Goal: Transaction & Acquisition: Purchase product/service

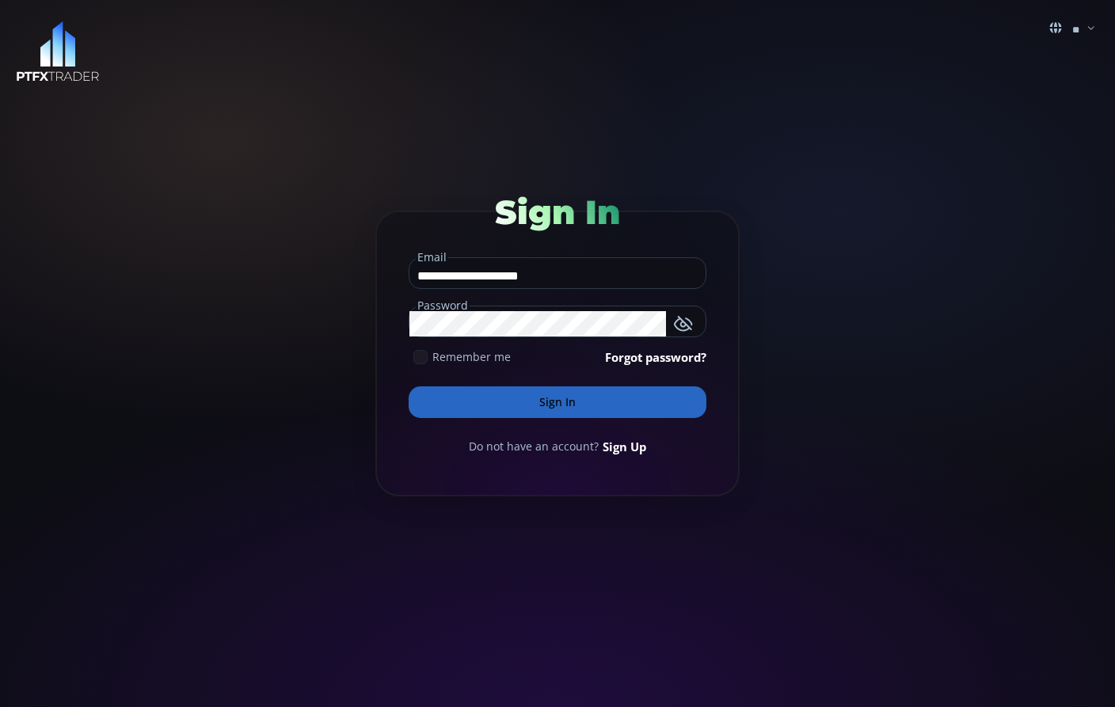
click at [516, 398] on button "Sign In" at bounding box center [558, 402] width 298 height 32
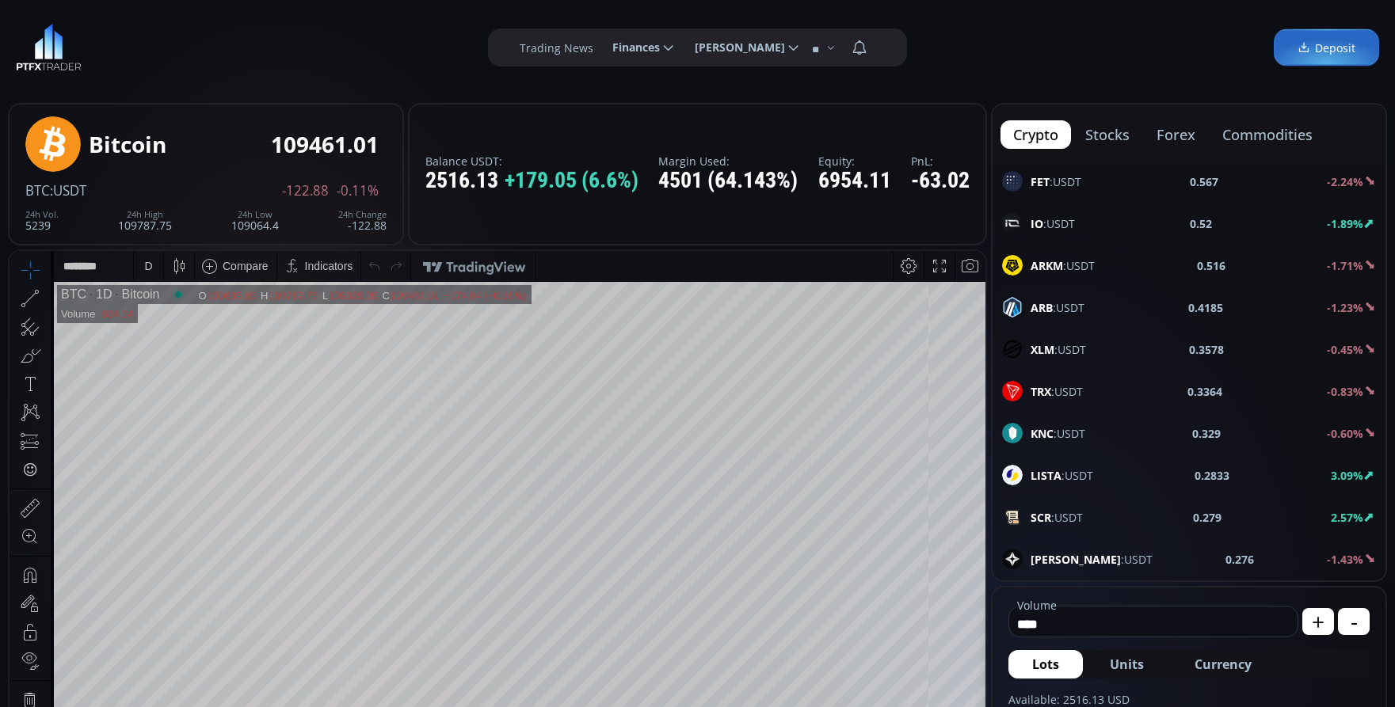
scroll to position [1267, 0]
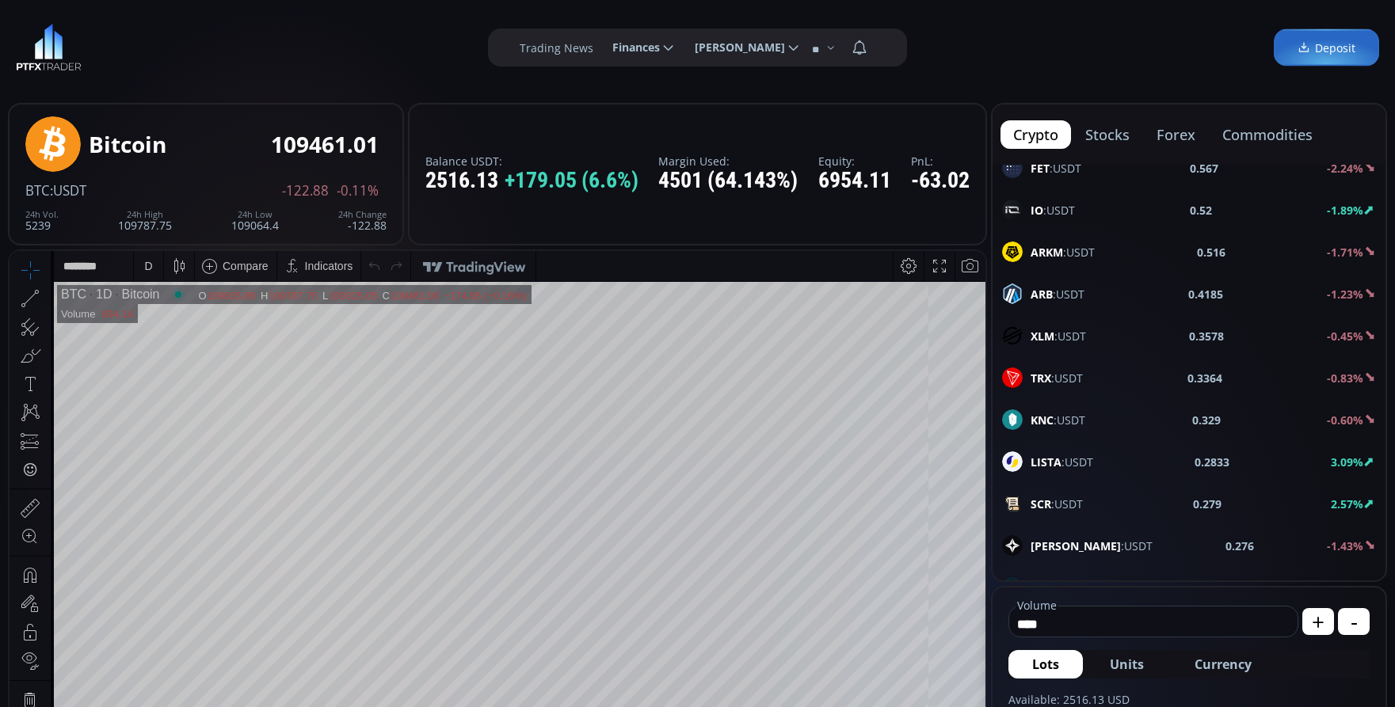
click at [1057, 465] on b "LISTA" at bounding box center [1045, 462] width 31 height 15
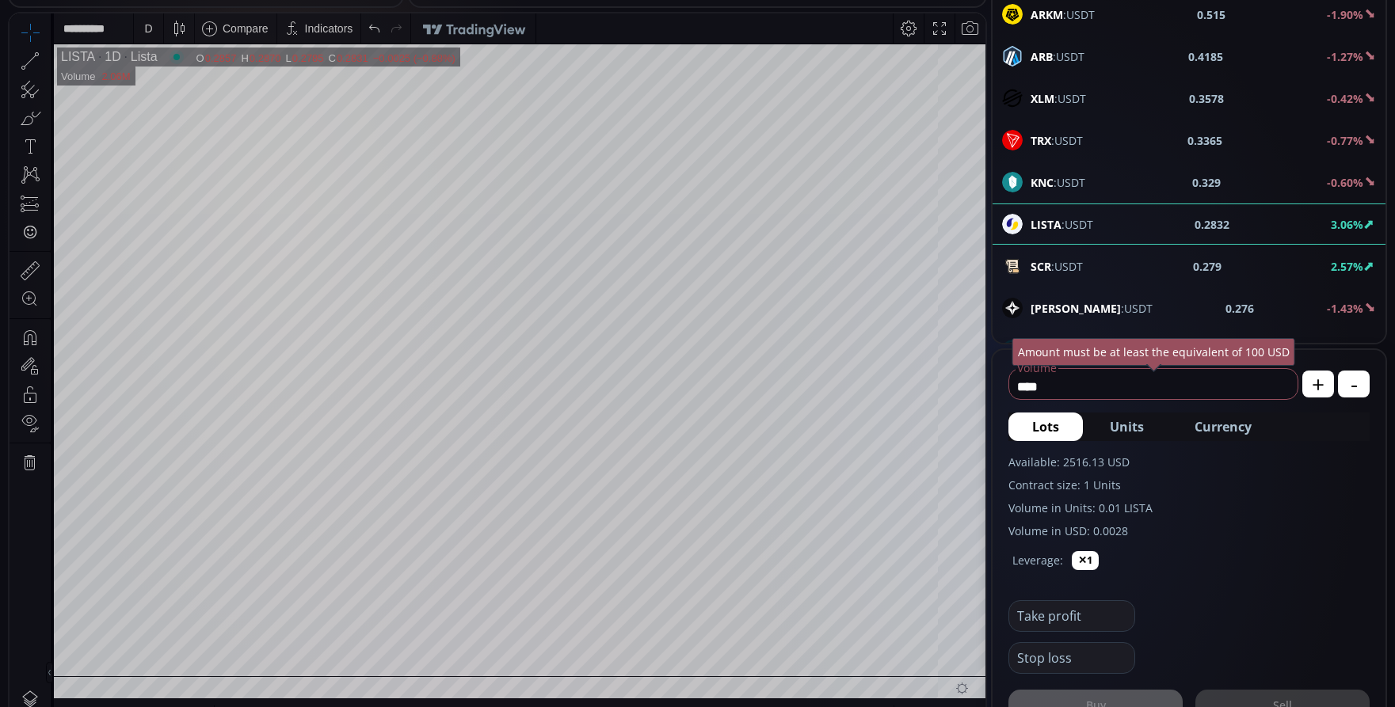
scroll to position [158, 0]
